Goal: Transaction & Acquisition: Purchase product/service

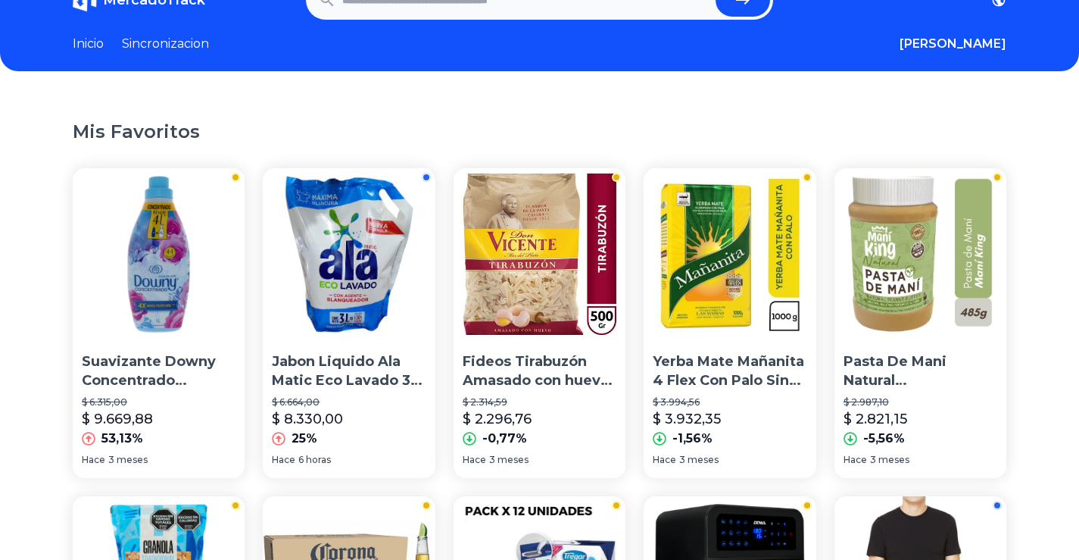
scroll to position [153, 0]
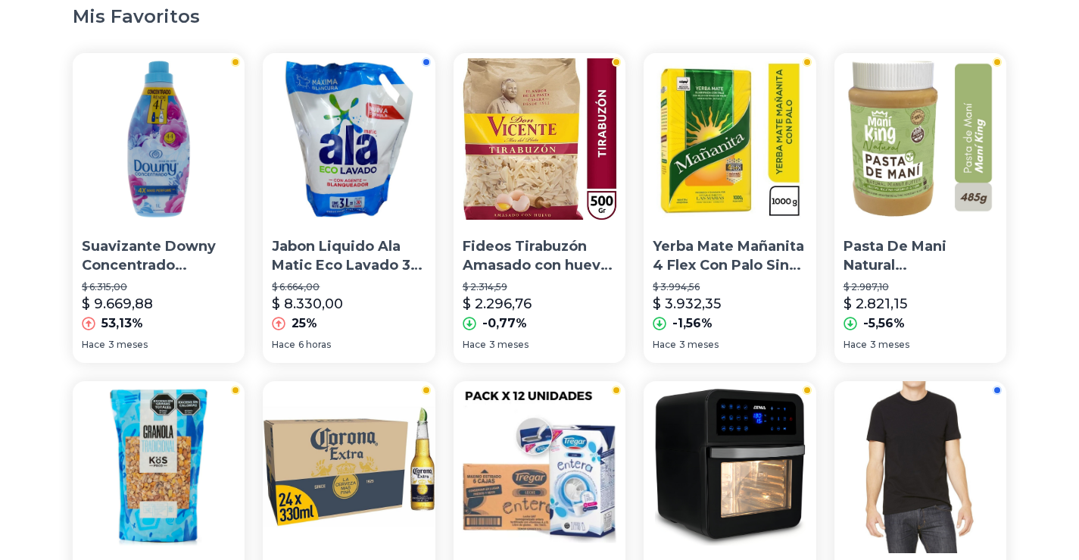
click at [740, 188] on img at bounding box center [730, 139] width 172 height 172
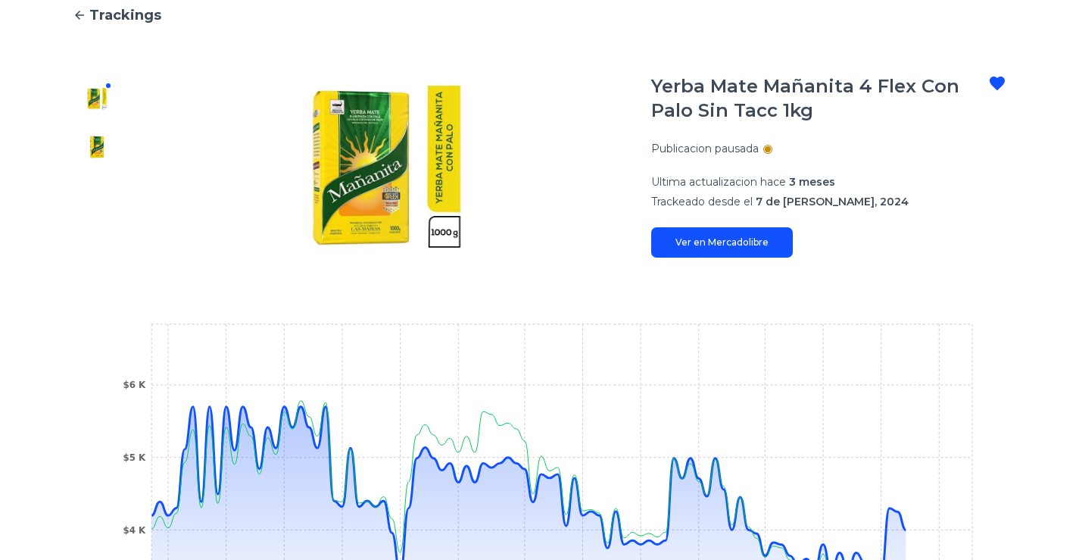
click at [737, 245] on link "Ver en Mercadolibre" at bounding box center [722, 242] width 142 height 30
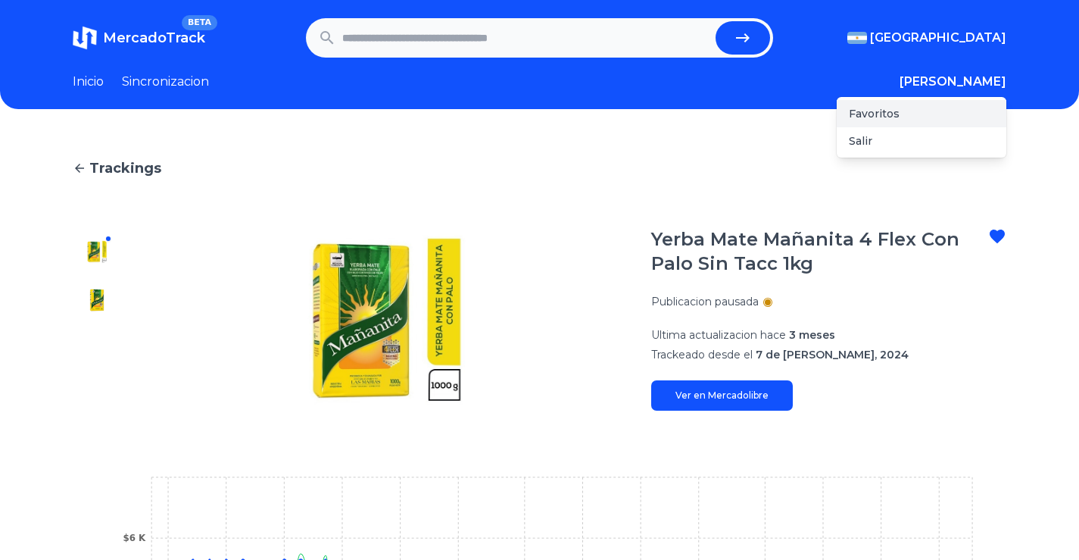
click at [890, 119] on div "Favoritos" at bounding box center [922, 113] width 170 height 27
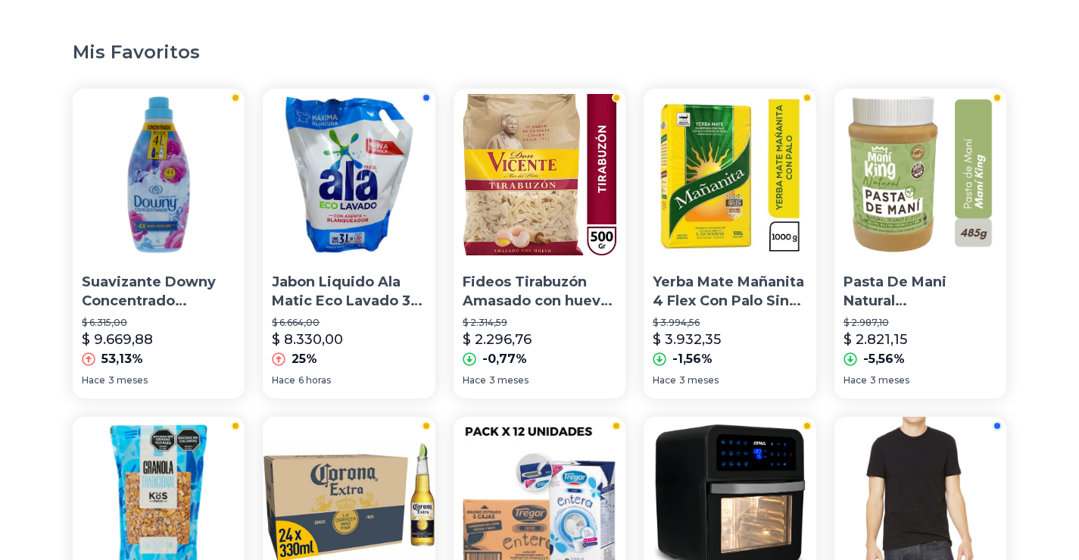
scroll to position [239, 0]
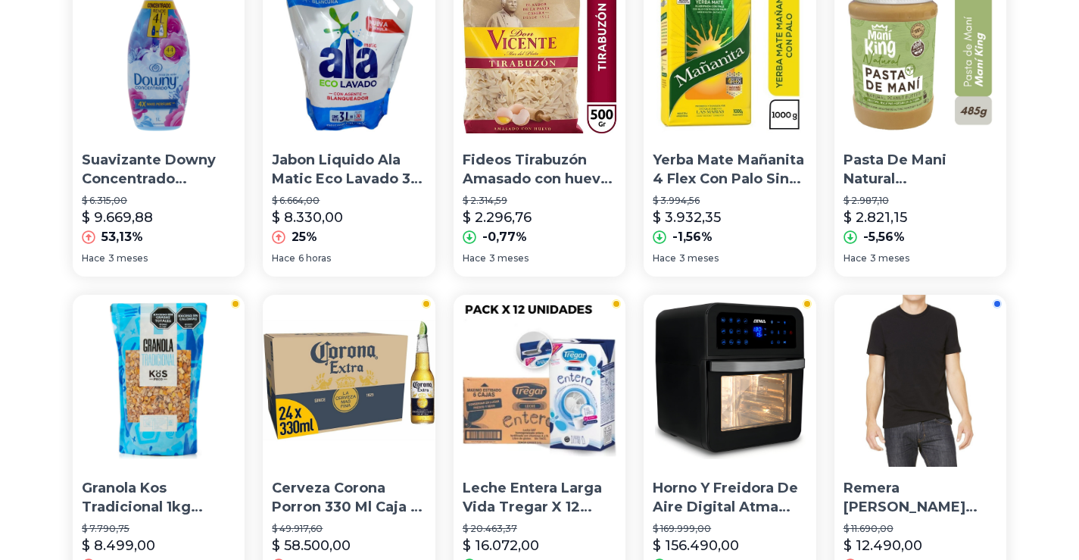
click at [333, 379] on img at bounding box center [349, 381] width 172 height 172
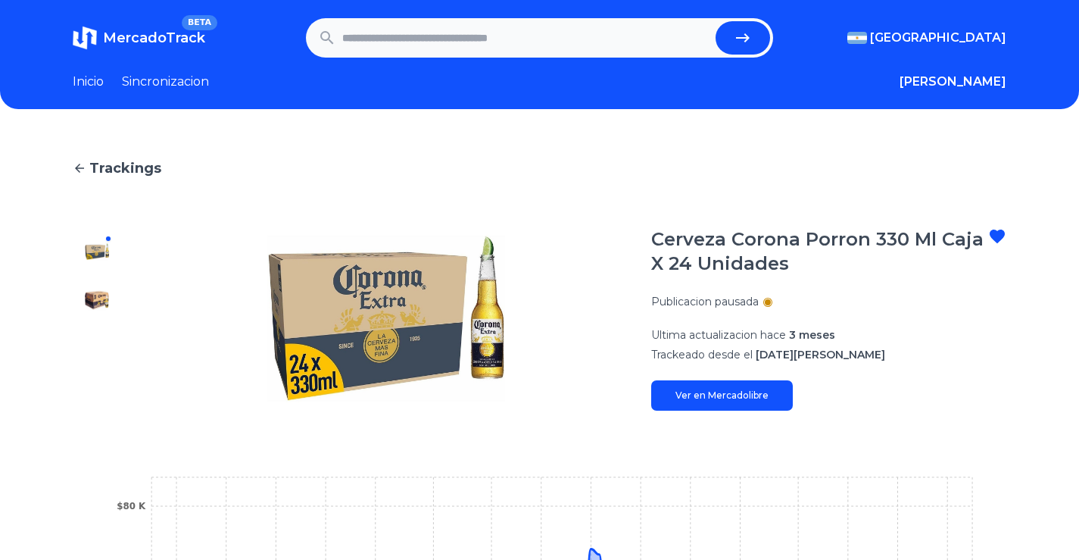
click at [744, 406] on link "Ver en Mercadolibre" at bounding box center [722, 395] width 142 height 30
